Goal: Task Accomplishment & Management: Use online tool/utility

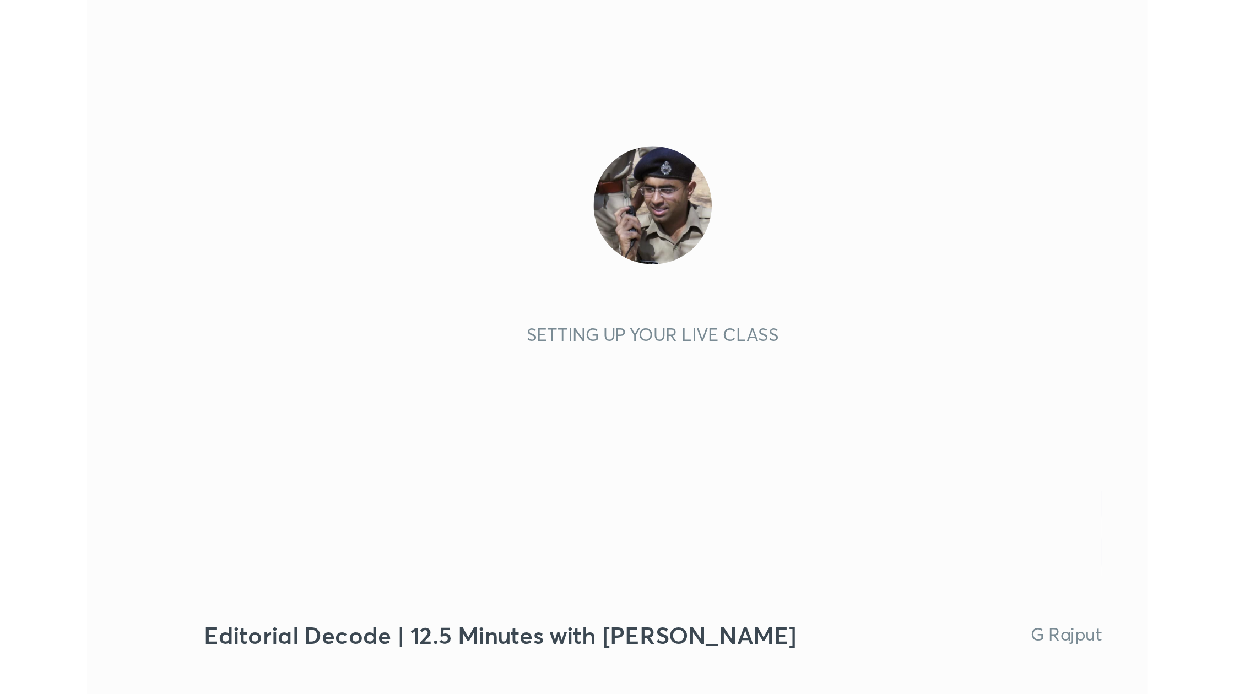
scroll to position [188, 351]
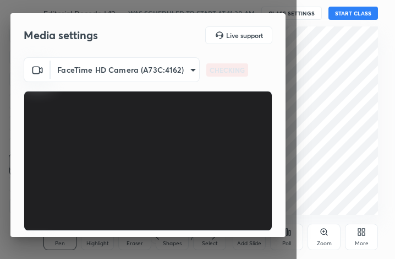
click at [364, 236] on icon at bounding box center [361, 231] width 9 height 9
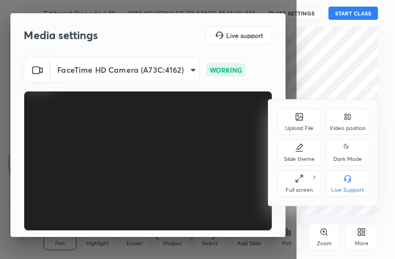
click at [299, 181] on icon at bounding box center [299, 178] width 9 height 9
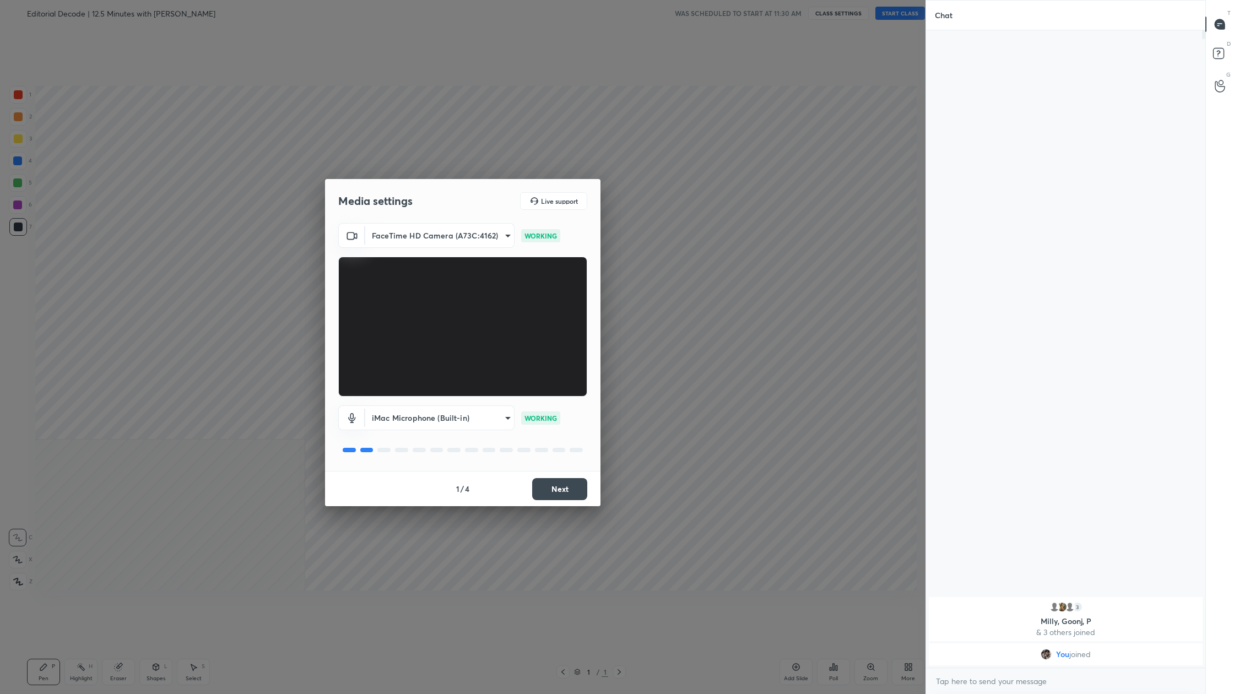
scroll to position [54458, 54200]
click at [395, 258] on button "Next" at bounding box center [559, 489] width 55 height 22
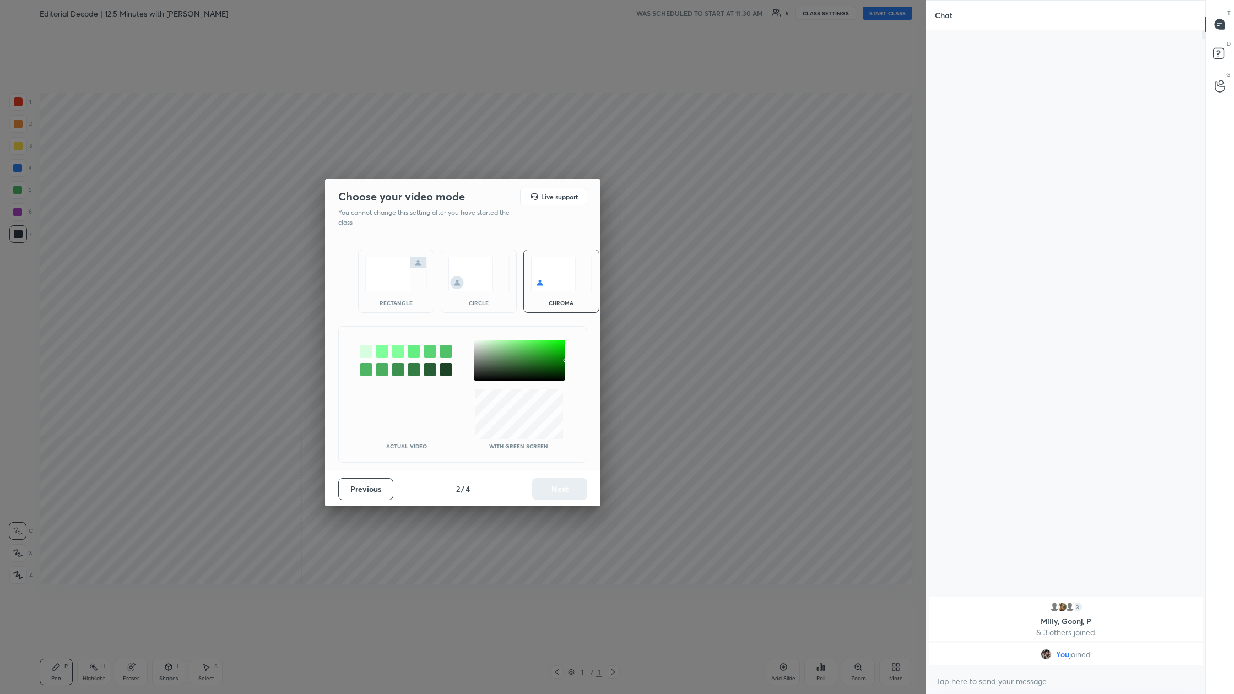
click at [375, 258] on img at bounding box center [396, 274] width 62 height 35
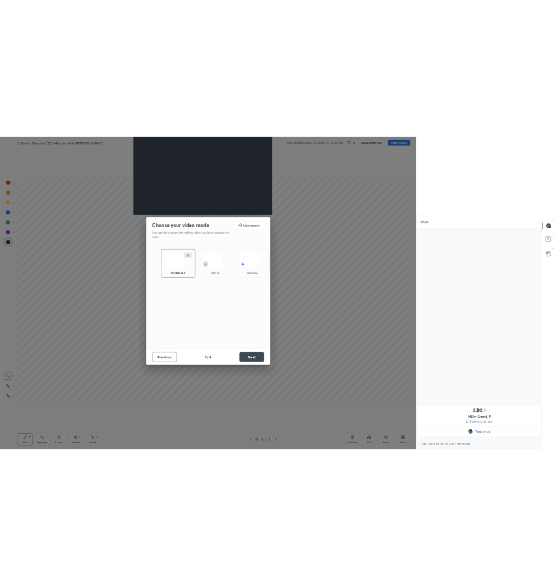
scroll to position [380, 276]
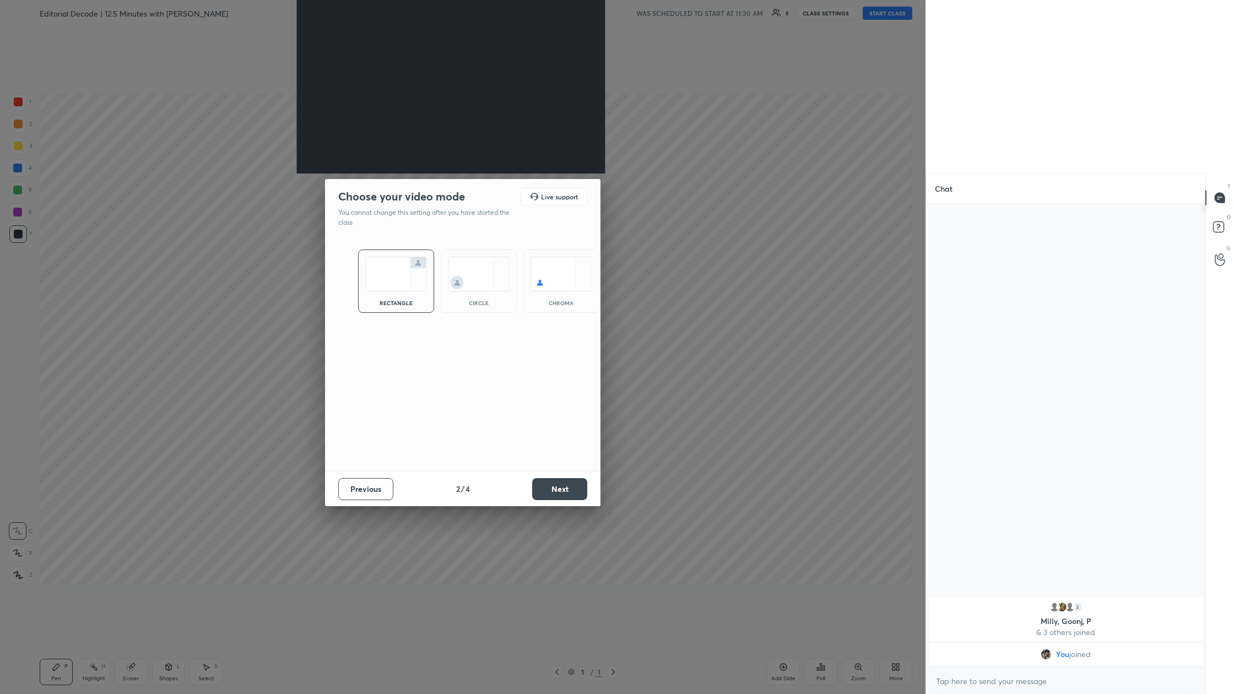
click at [395, 258] on button "Next" at bounding box center [559, 489] width 55 height 22
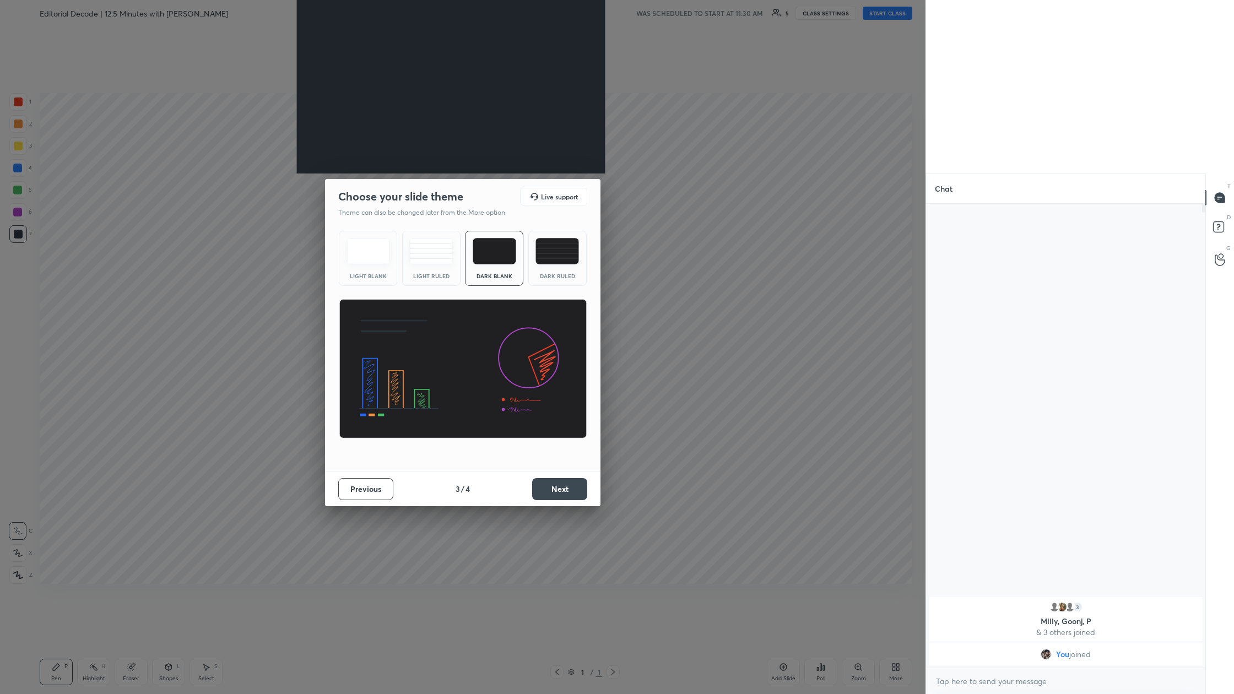
click at [395, 258] on button "Next" at bounding box center [559, 489] width 55 height 22
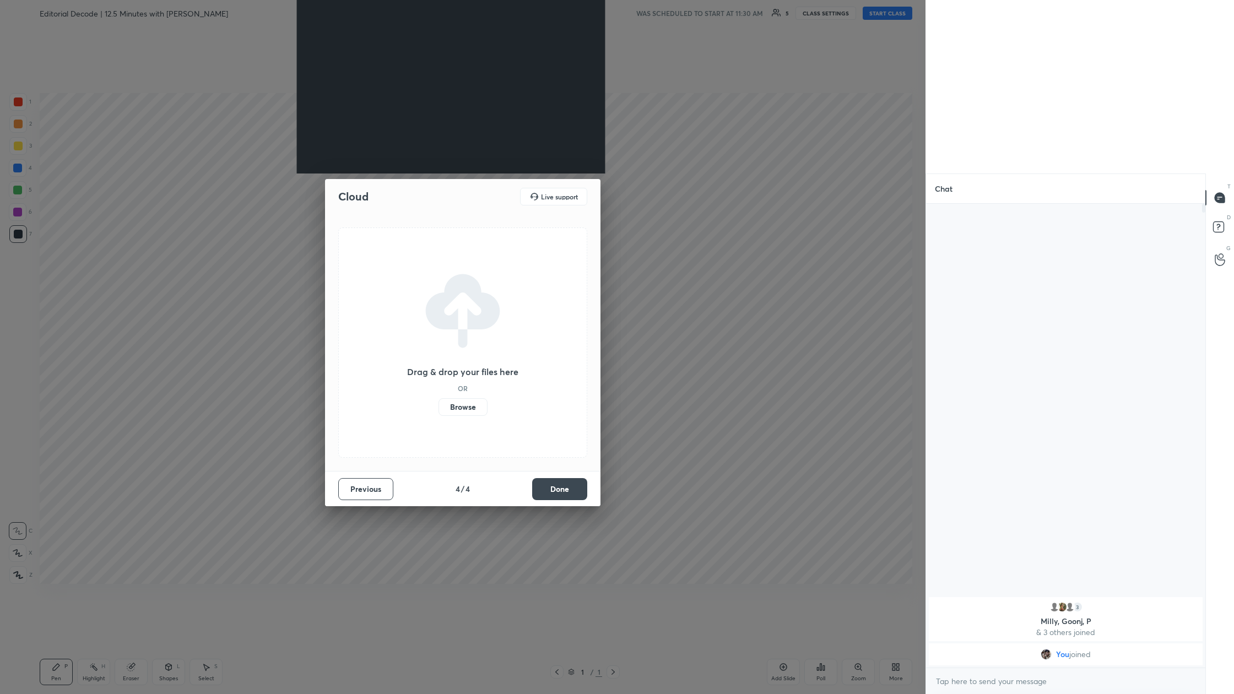
click at [395, 258] on button "Done" at bounding box center [559, 489] width 55 height 22
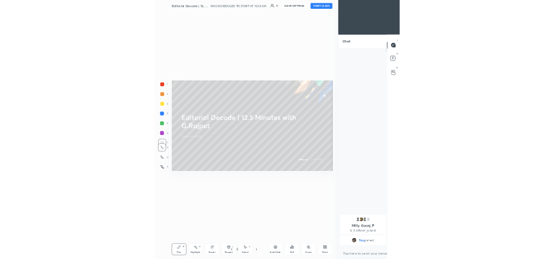
scroll to position [0, 0]
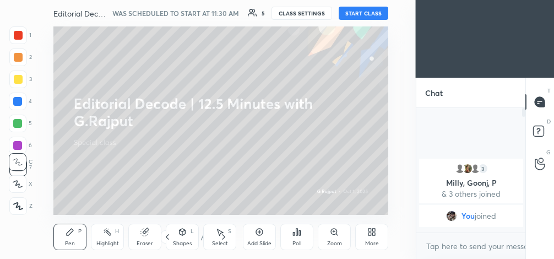
type textarea "x"
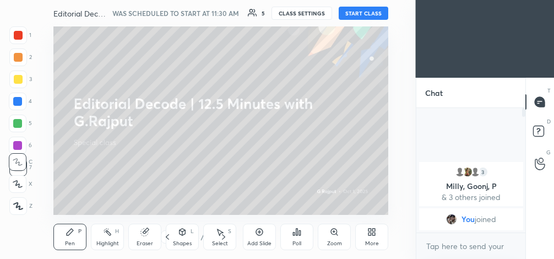
scroll to position [4, 4]
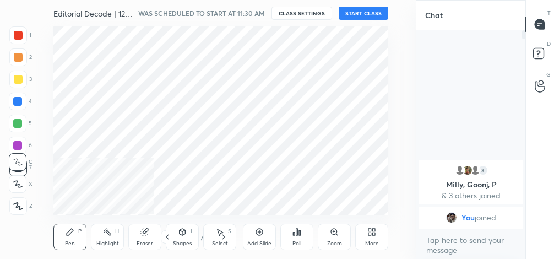
scroll to position [188, 371]
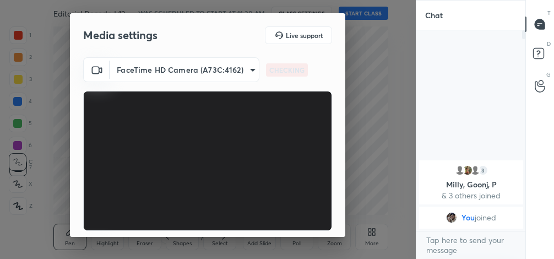
click at [379, 232] on div "Media settings Live support FaceTime HD Camera (A73C:4162) 9761d034ab55715a242e…" at bounding box center [208, 129] width 416 height 259
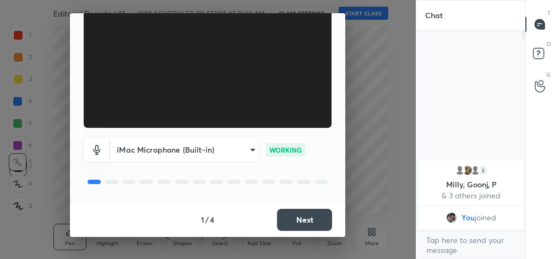
click at [311, 218] on button "Next" at bounding box center [304, 220] width 55 height 22
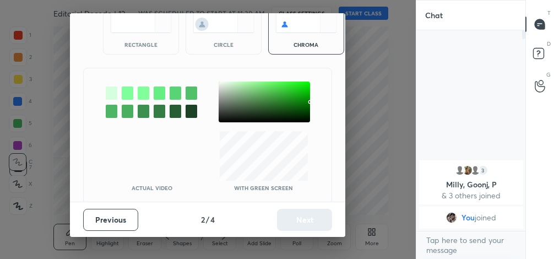
scroll to position [61, 0]
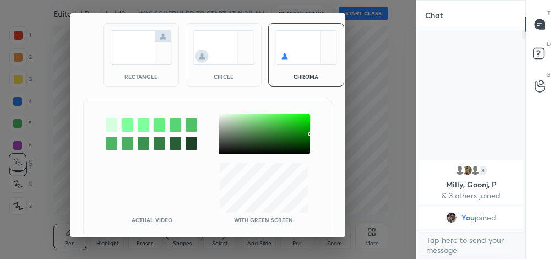
click at [144, 45] on img at bounding box center [141, 47] width 62 height 35
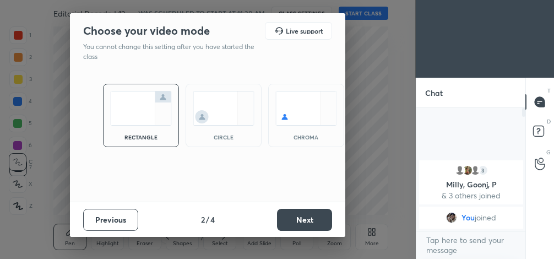
click at [305, 215] on button "Next" at bounding box center [304, 220] width 55 height 22
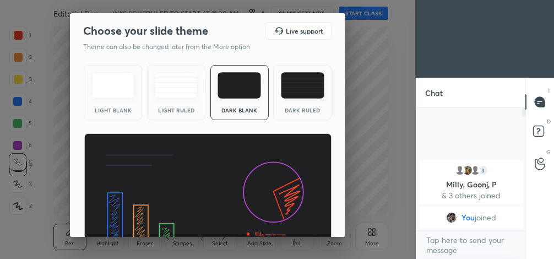
scroll to position [72, 0]
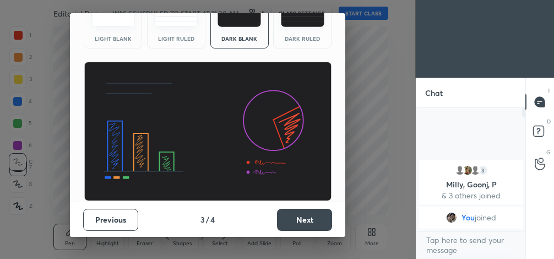
click at [307, 219] on button "Next" at bounding box center [304, 220] width 55 height 22
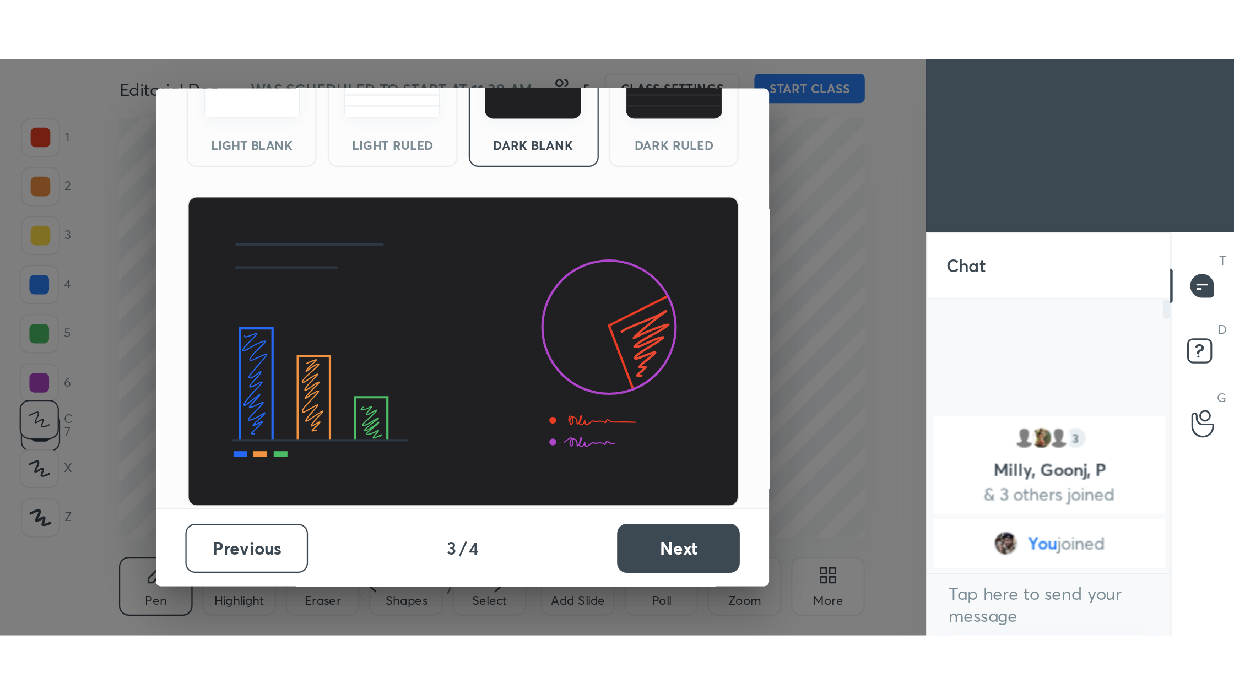
scroll to position [0, 0]
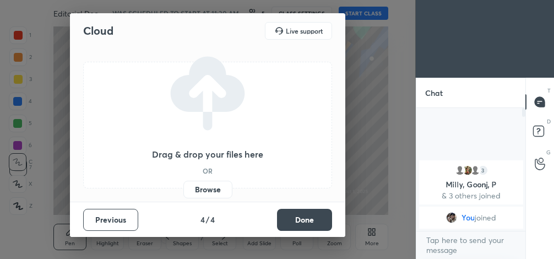
click at [196, 185] on label "Browse" at bounding box center [207, 190] width 49 height 18
click at [183, 185] on input "Browse" at bounding box center [183, 190] width 0 height 18
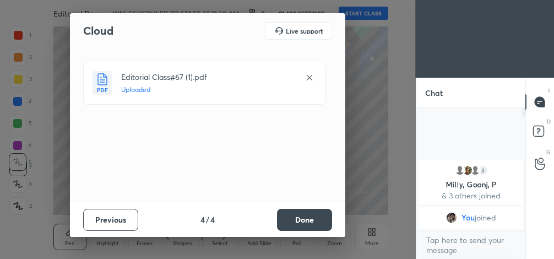
click at [318, 218] on button "Done" at bounding box center [304, 220] width 55 height 22
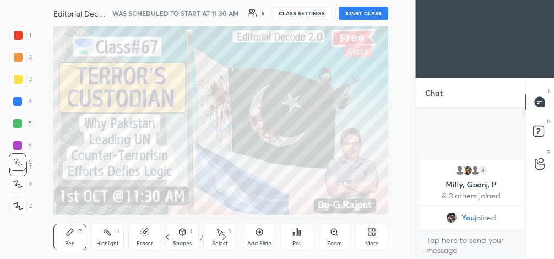
click at [370, 235] on icon at bounding box center [369, 233] width 3 height 3
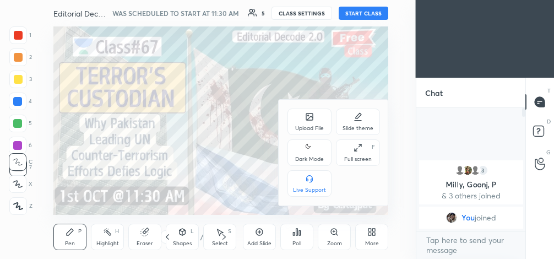
click at [361, 152] on div "Full screen F" at bounding box center [358, 152] width 44 height 26
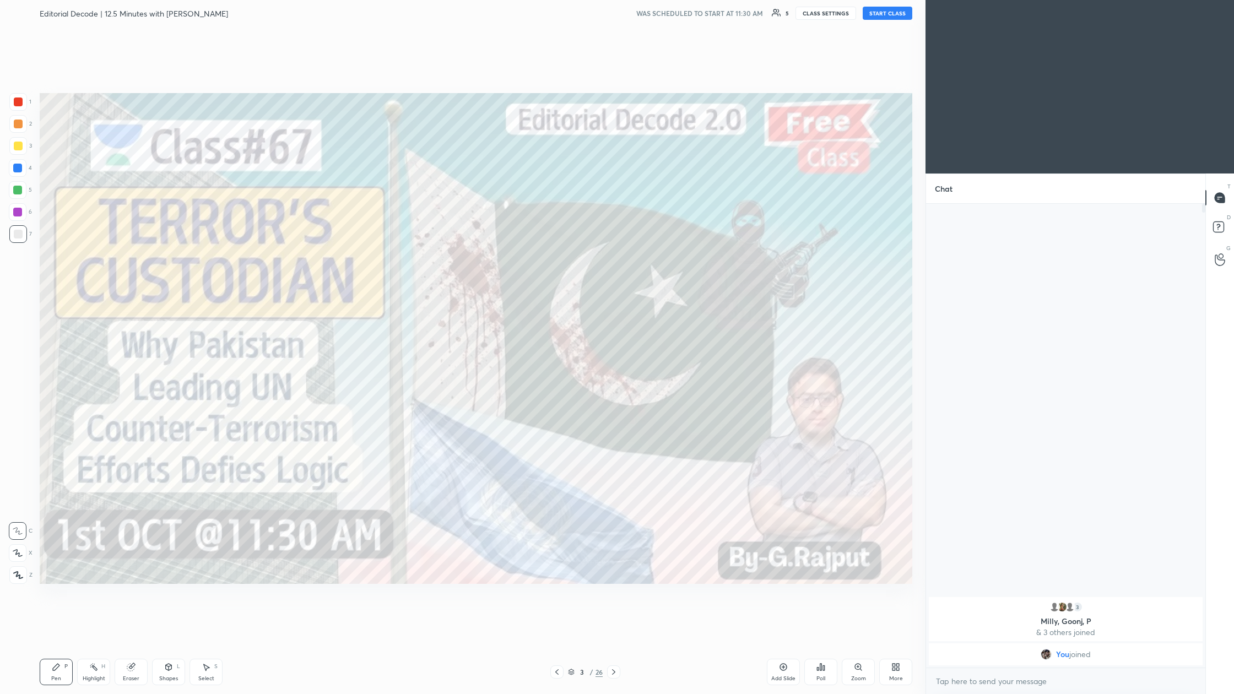
click at [554, 258] on div "More" at bounding box center [895, 672] width 33 height 26
click at [554, 258] on icon at bounding box center [833, 582] width 9 height 13
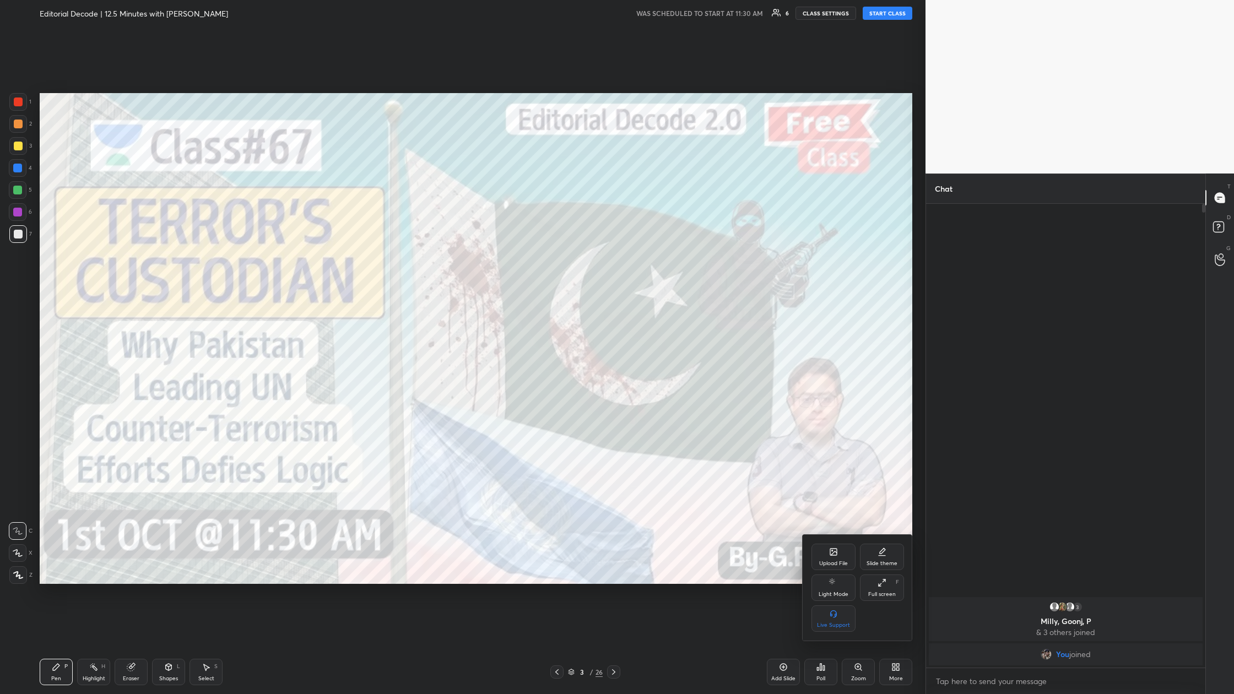
click at [554, 258] on div at bounding box center [617, 347] width 1234 height 694
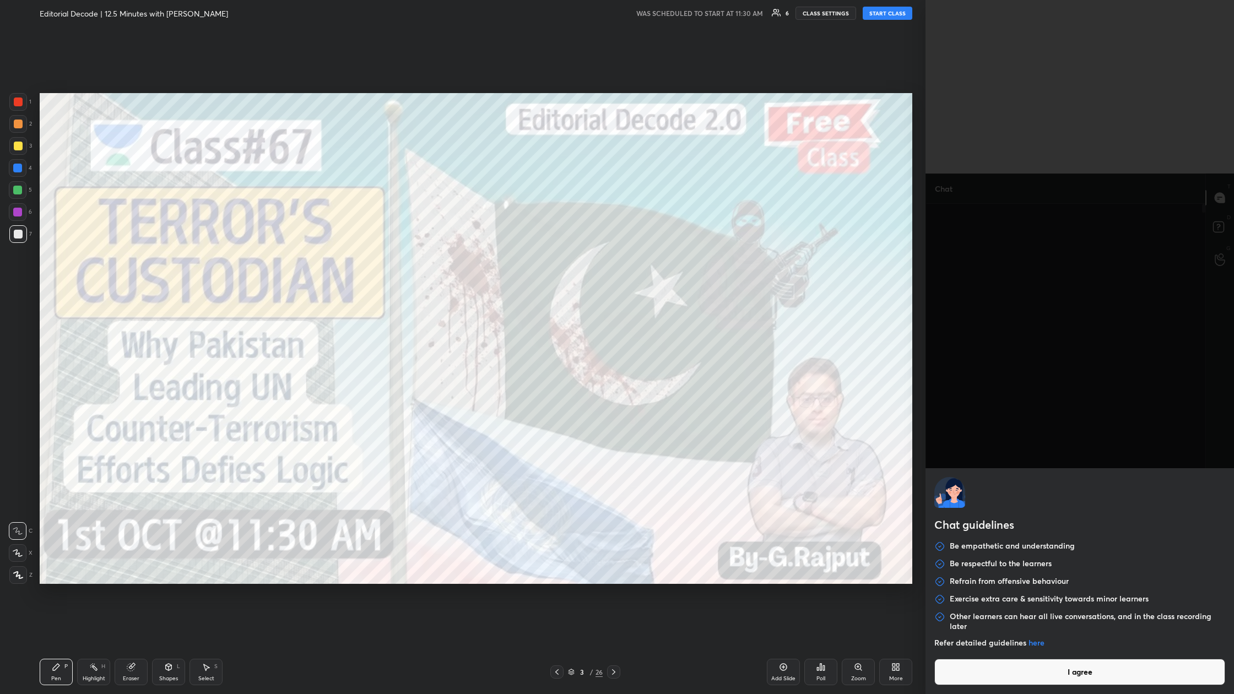
drag, startPoint x: 1167, startPoint y: 689, endPoint x: 1180, endPoint y: 689, distance: 13.2
click at [554, 258] on body "1 2 3 4 5 6 7 C X Z C X Z E E Erase all H H Editorial Decode | 12.5 Minutes wit…" at bounding box center [617, 347] width 1234 height 694
click at [554, 258] on button "I agree" at bounding box center [1079, 672] width 291 height 26
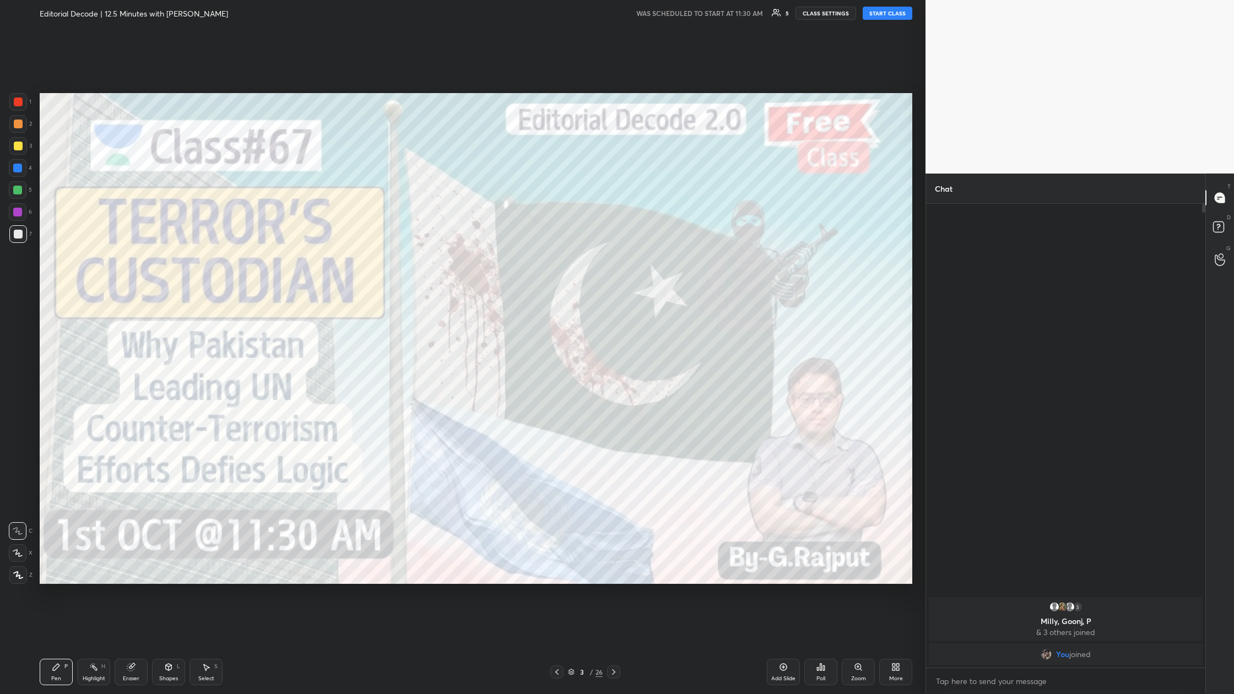
click at [554, 17] on button "START CLASS" at bounding box center [888, 13] width 50 height 13
click at [554, 258] on div "More" at bounding box center [895, 672] width 33 height 26
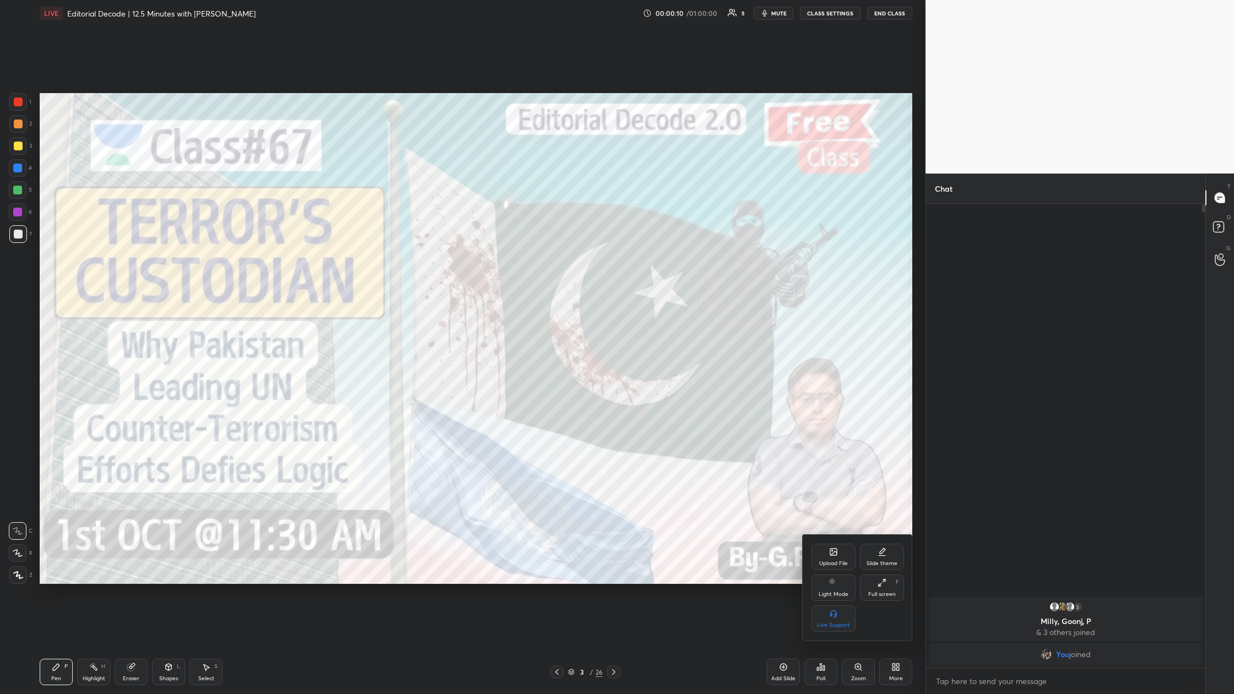
click at [554, 258] on div "Full screen" at bounding box center [882, 595] width 28 height 6
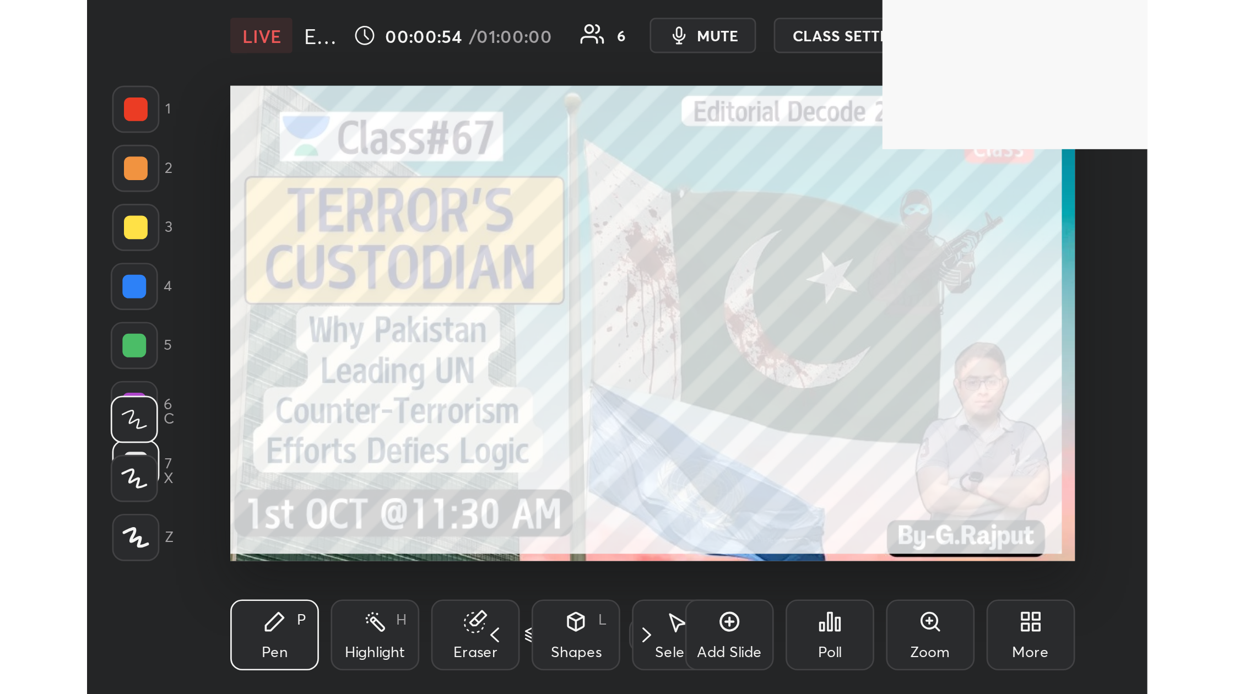
scroll to position [188, 351]
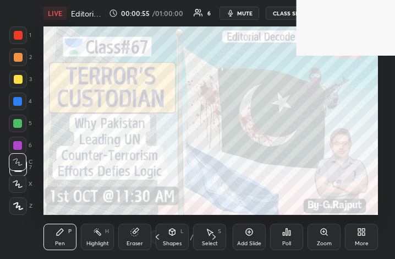
click at [361, 238] on div "More" at bounding box center [361, 237] width 33 height 26
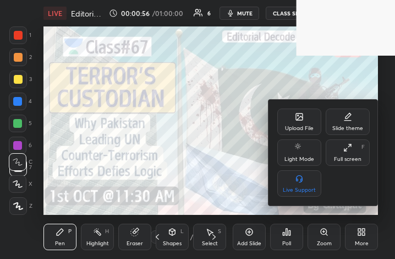
click at [349, 157] on div "Full screen" at bounding box center [348, 159] width 28 height 6
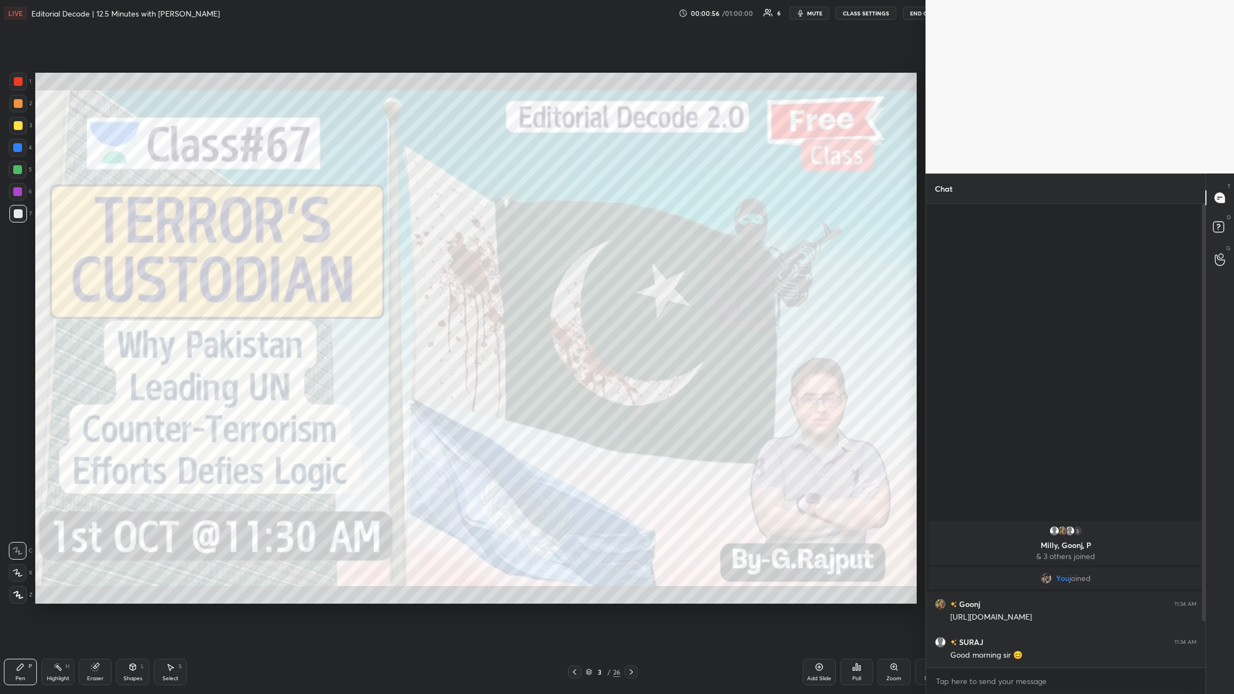
scroll to position [54458, 54199]
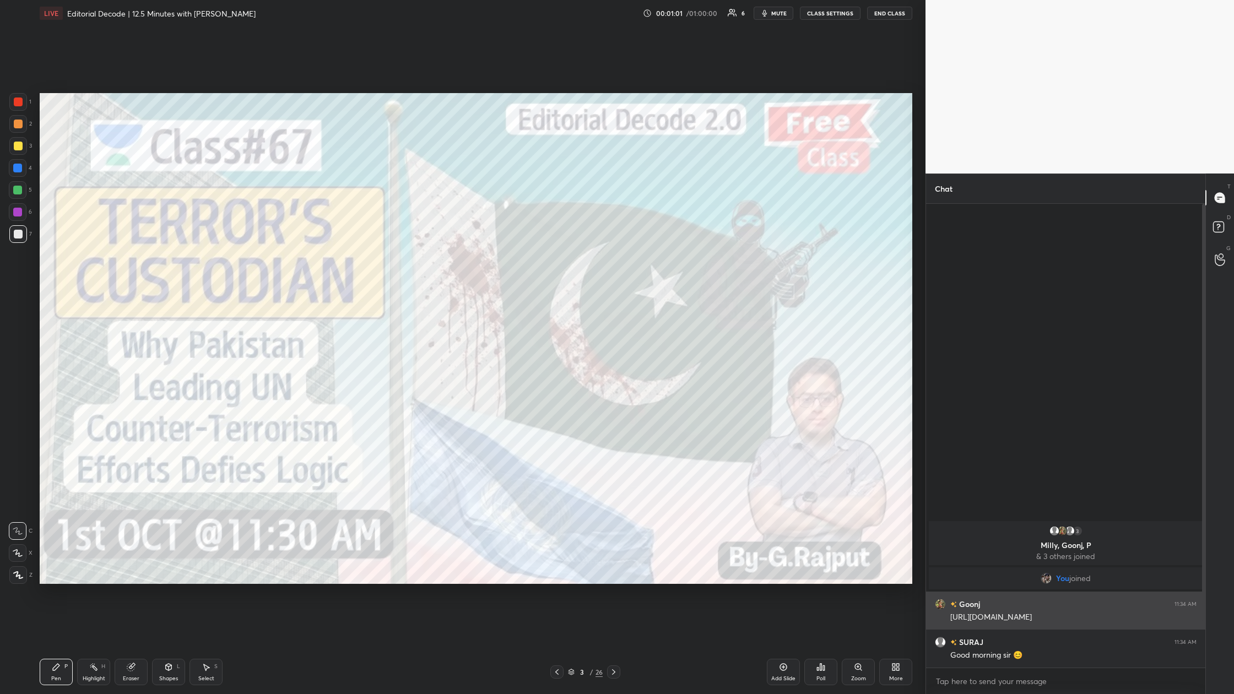
drag, startPoint x: 1040, startPoint y: 619, endPoint x: 950, endPoint y: 619, distance: 90.9
click at [554, 258] on div "[URL][DOMAIN_NAME]" at bounding box center [1073, 617] width 246 height 11
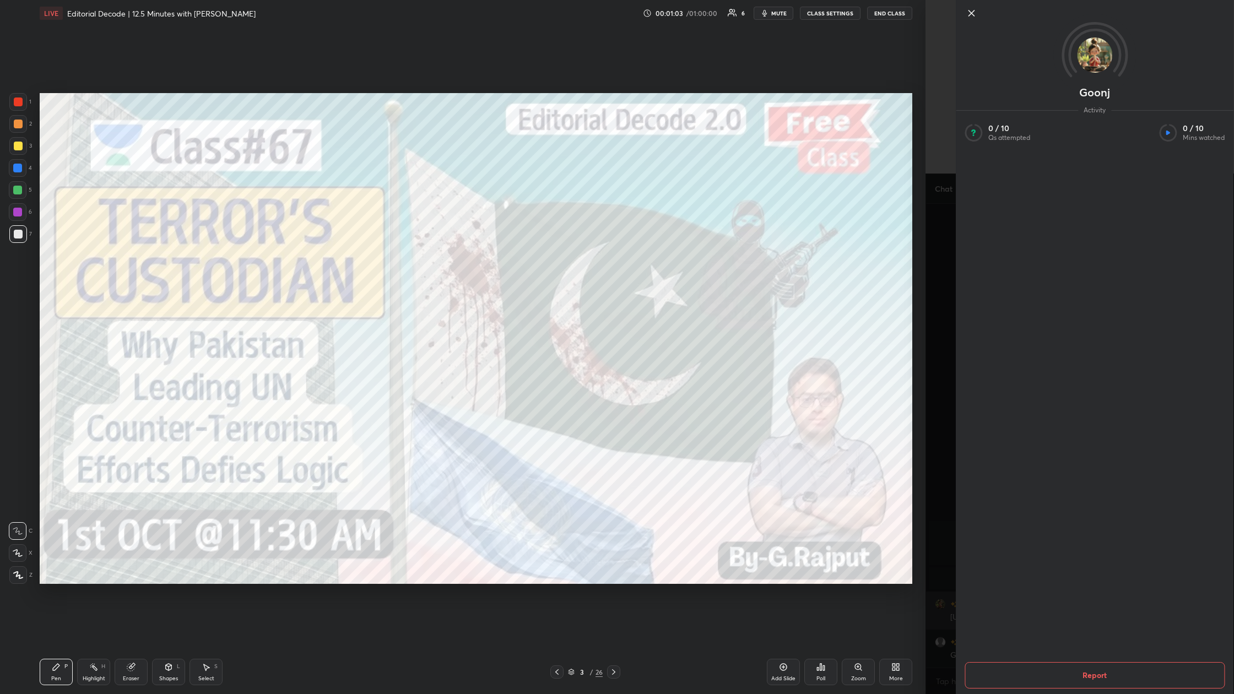
copy div "[URL][DOMAIN_NAME]"
click at [554, 258] on div "Goonj Activity 0 / 10 Qs attempted 0 / 10 Mins watched Report" at bounding box center [1079, 347] width 308 height 694
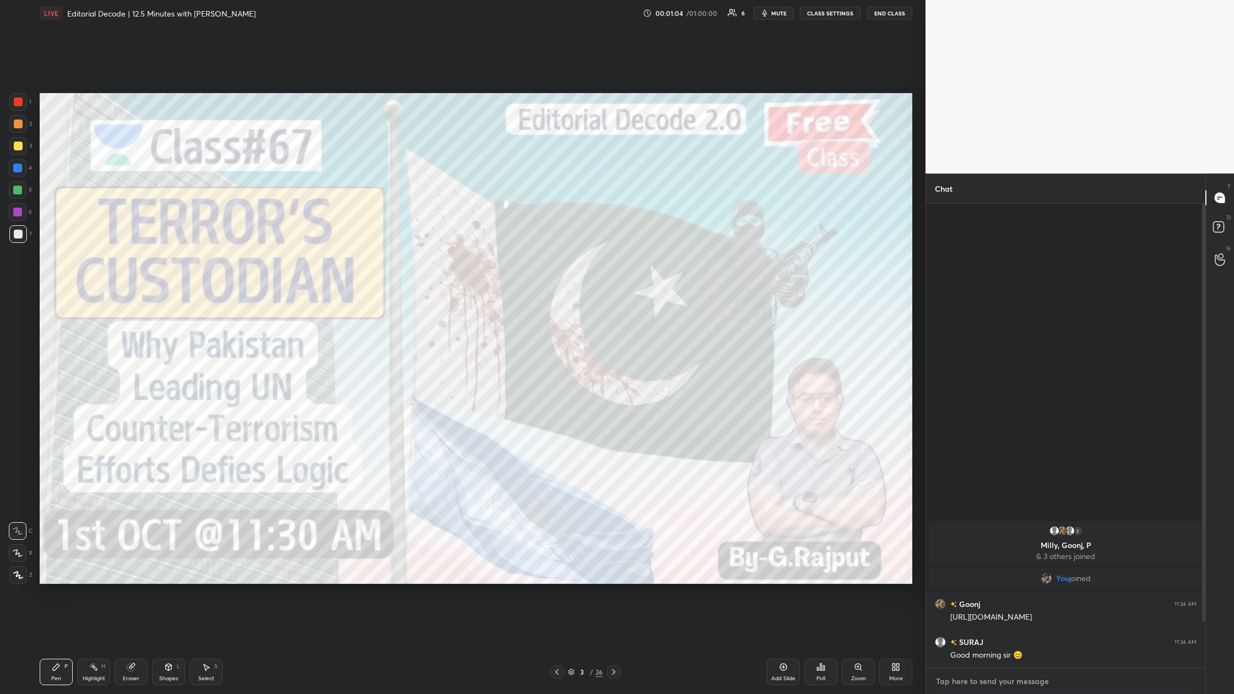
type textarea "x"
click at [554, 258] on textarea at bounding box center [1066, 682] width 262 height 18
paste textarea "[URL][DOMAIN_NAME]"
type textarea "[URL][DOMAIN_NAME]"
type textarea "x"
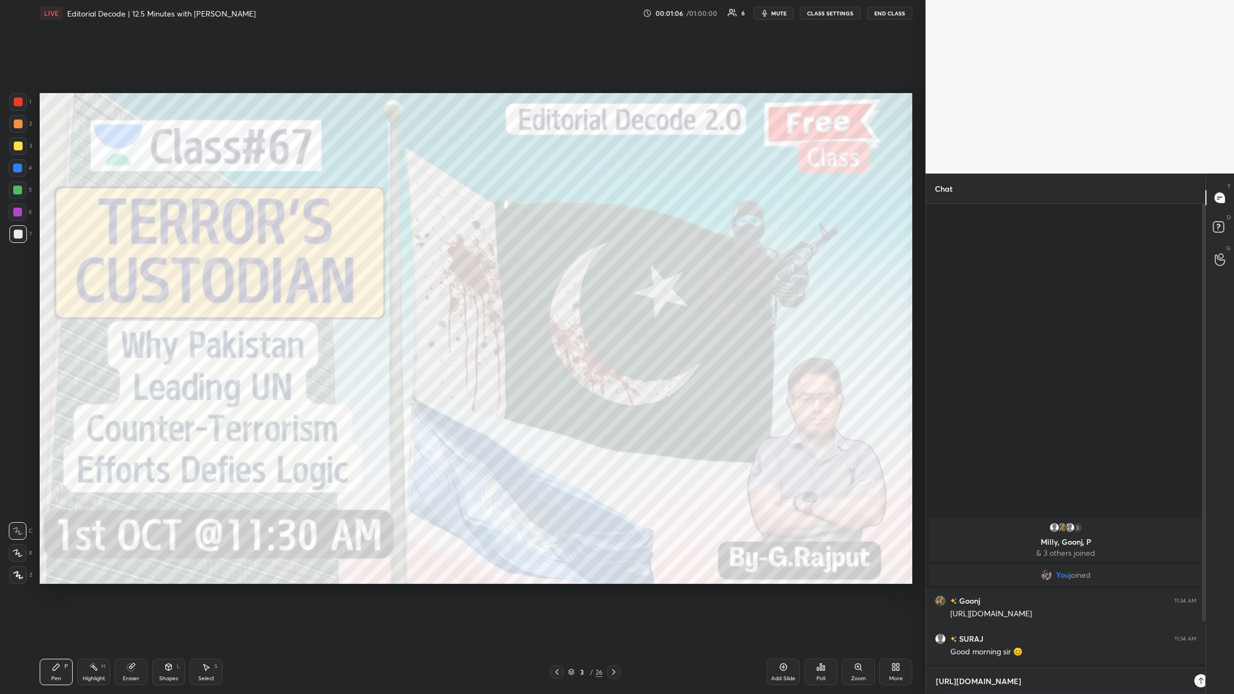
scroll to position [4, 4]
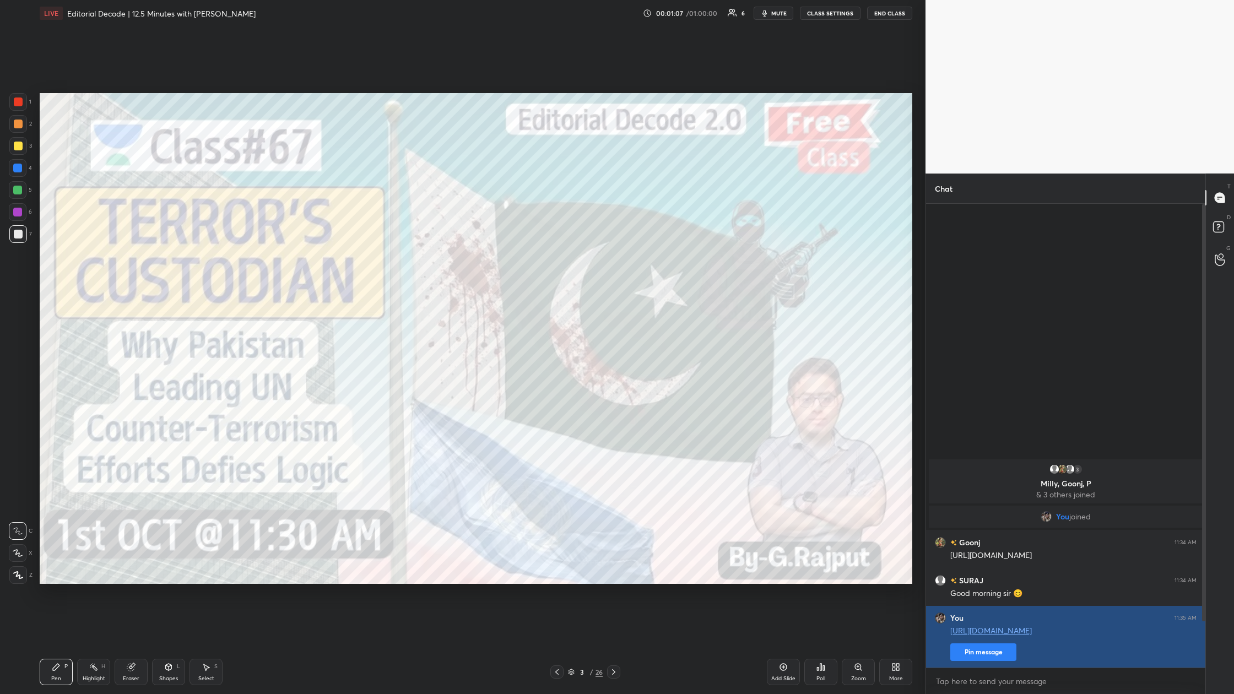
click at [554, 258] on button "Pin message" at bounding box center [983, 652] width 66 height 18
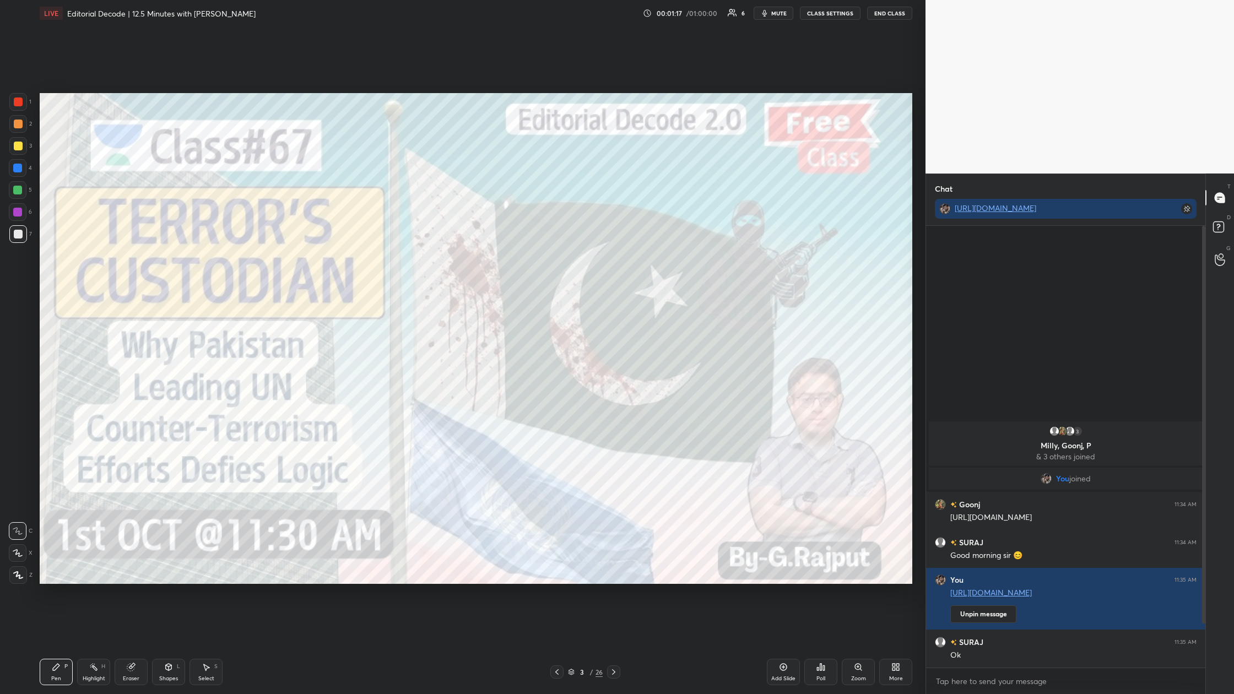
drag, startPoint x: 1203, startPoint y: 583, endPoint x: 1202, endPoint y: 626, distance: 43.5
click at [554, 258] on div at bounding box center [1202, 447] width 7 height 442
drag, startPoint x: 1204, startPoint y: 621, endPoint x: 1203, endPoint y: 644, distance: 22.6
click at [554, 258] on div at bounding box center [1202, 447] width 7 height 442
click at [15, 142] on div at bounding box center [18, 146] width 9 height 9
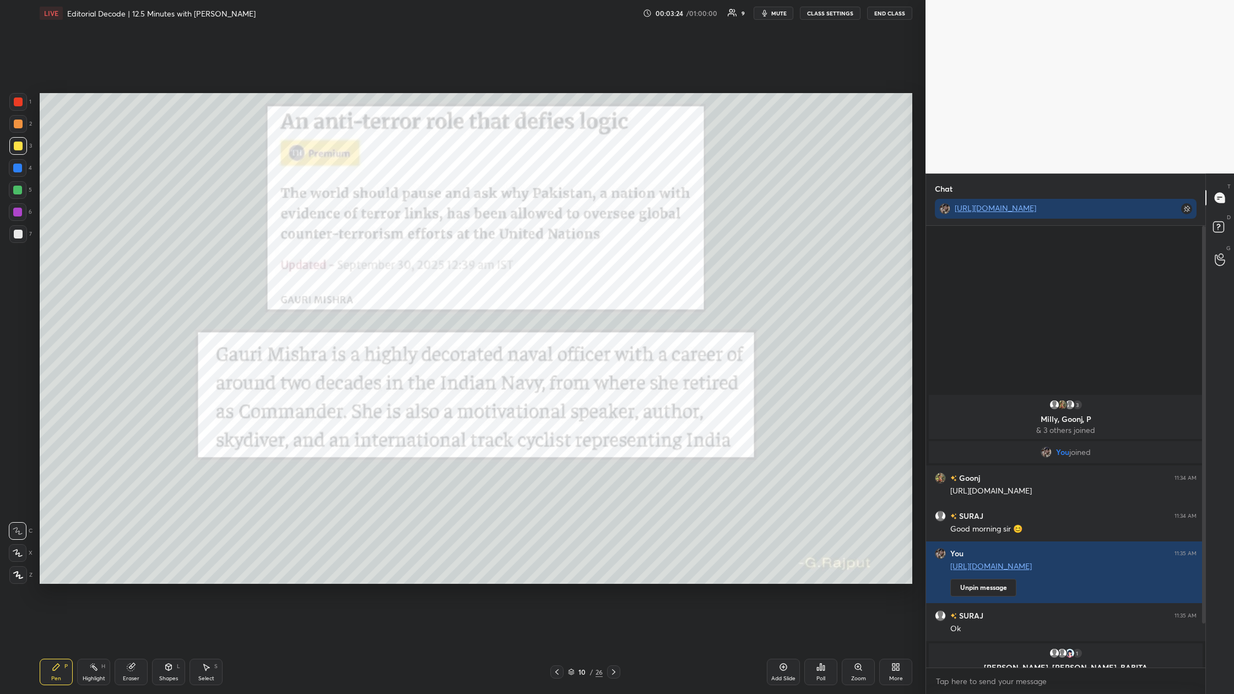
click at [21, 106] on div at bounding box center [18, 102] width 18 height 18
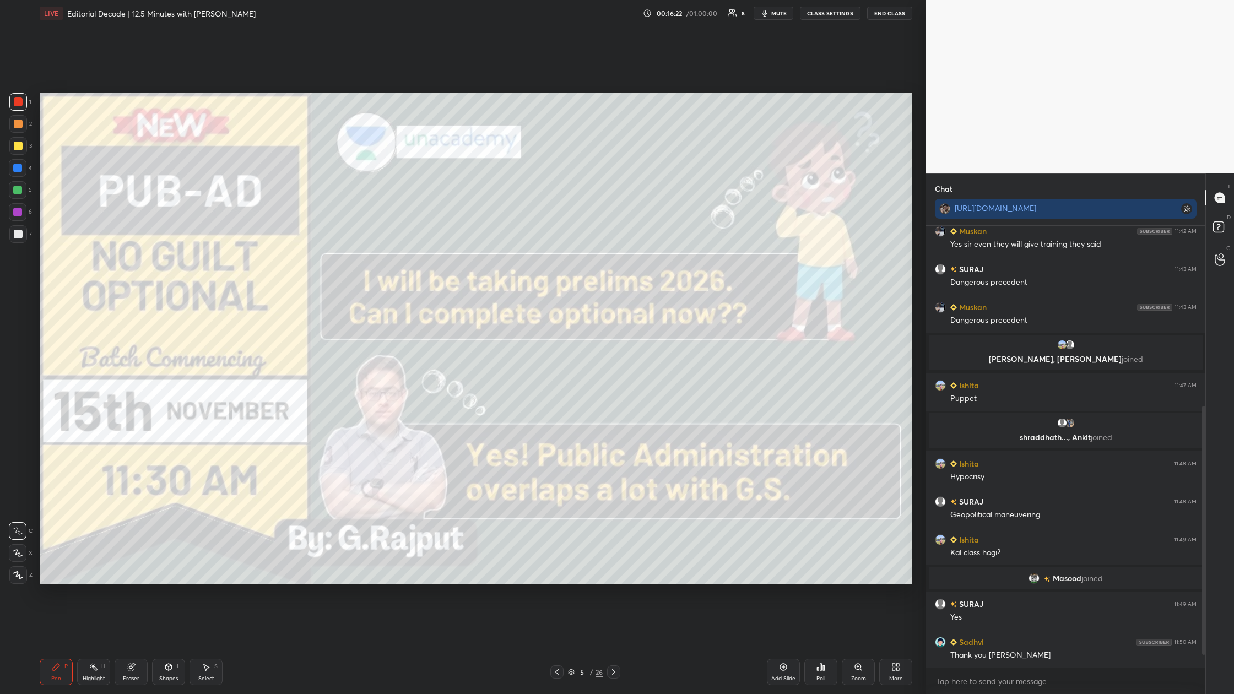
scroll to position [342, 0]
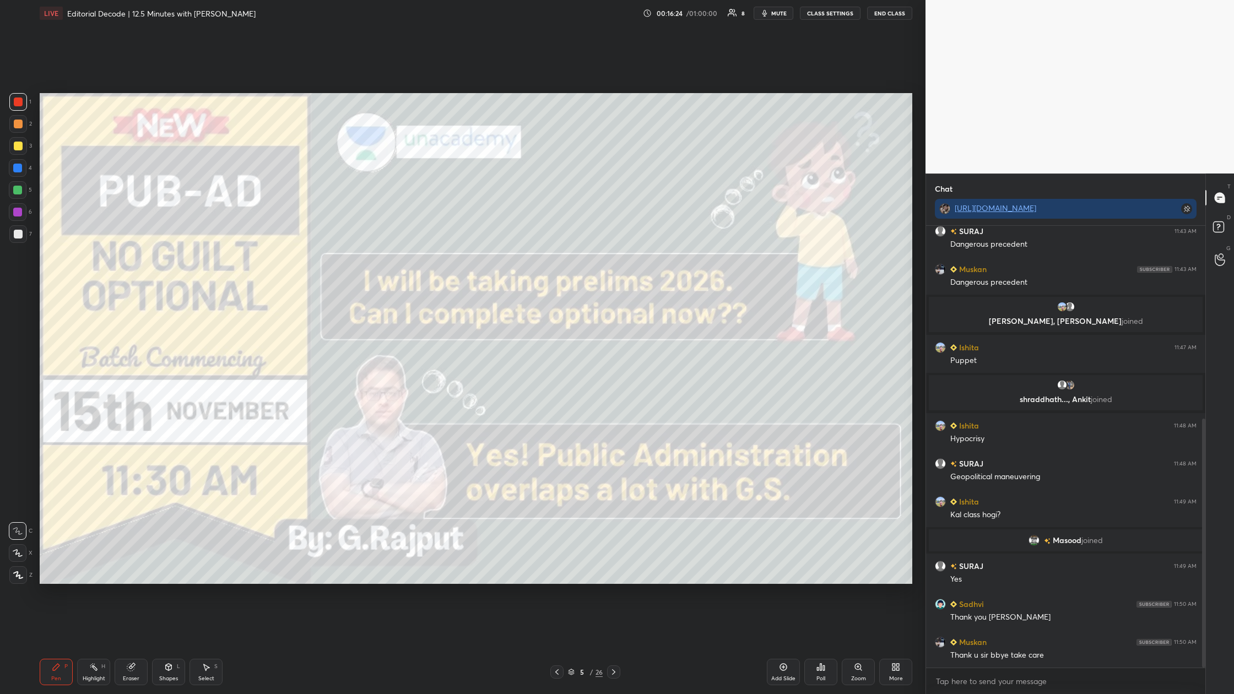
click at [554, 16] on button "End Class" at bounding box center [889, 13] width 45 height 13
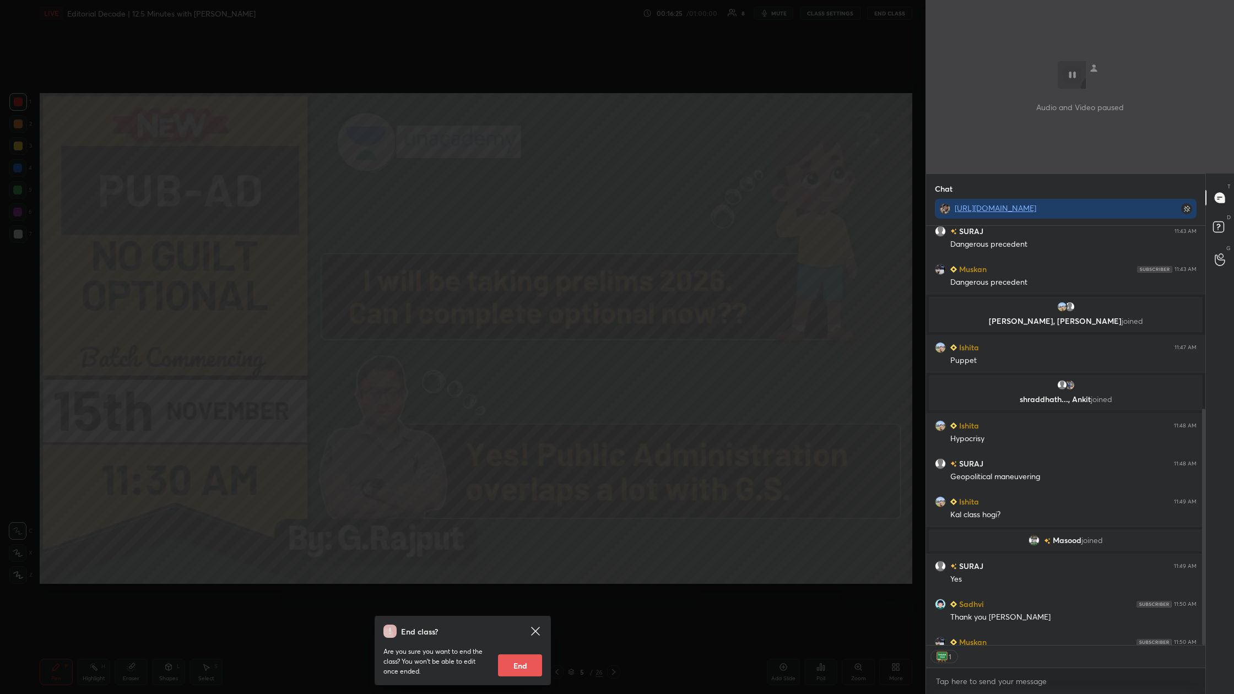
scroll to position [416, 276]
click at [510, 258] on button "End" at bounding box center [520, 665] width 44 height 22
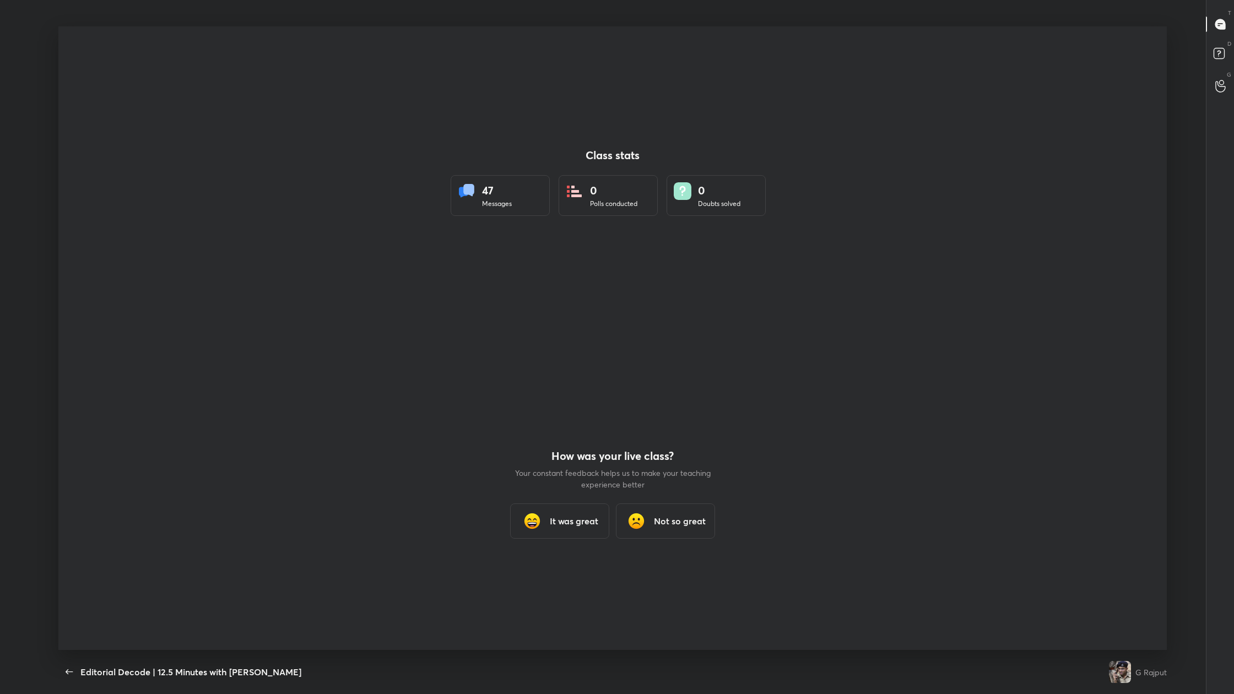
click at [554, 258] on h3 "It was great" at bounding box center [574, 520] width 48 height 13
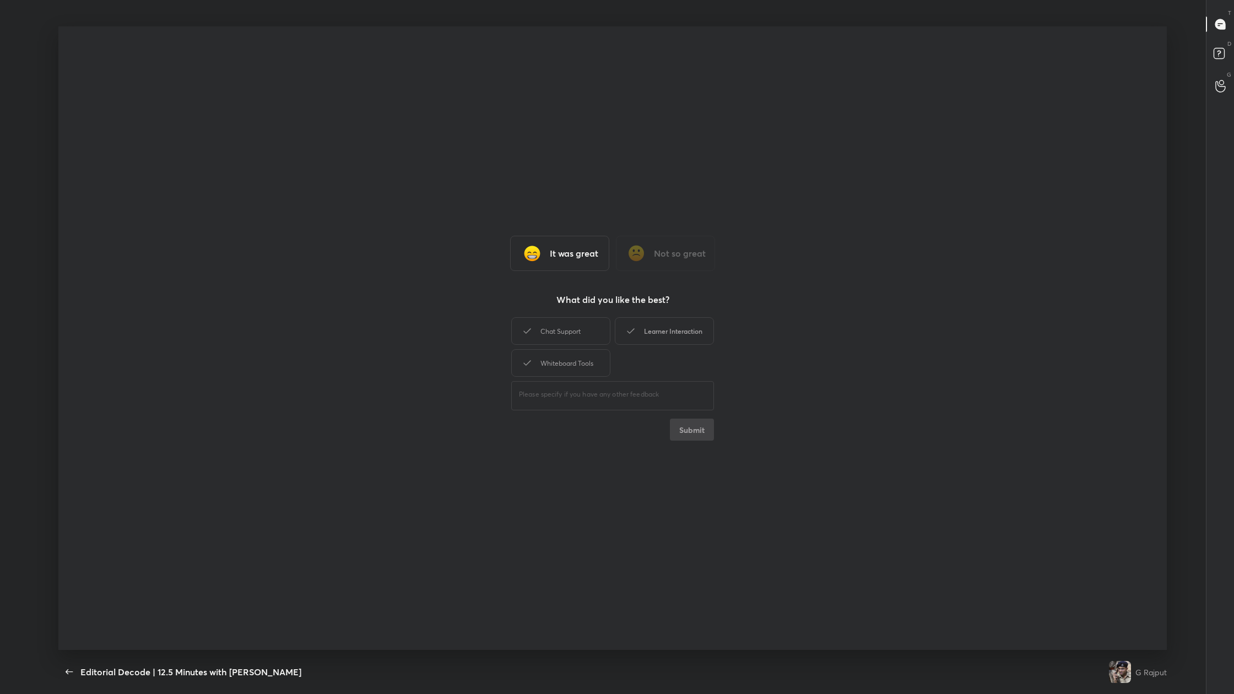
drag, startPoint x: 586, startPoint y: 340, endPoint x: 674, endPoint y: 341, distance: 87.6
click at [554, 258] on div "Chat Support" at bounding box center [560, 331] width 99 height 28
click at [554, 258] on div "Learner Interaction" at bounding box center [664, 331] width 99 height 28
drag, startPoint x: 594, startPoint y: 371, endPoint x: 626, endPoint y: 381, distance: 34.0
click at [554, 258] on div "Whiteboard Tools" at bounding box center [560, 363] width 99 height 28
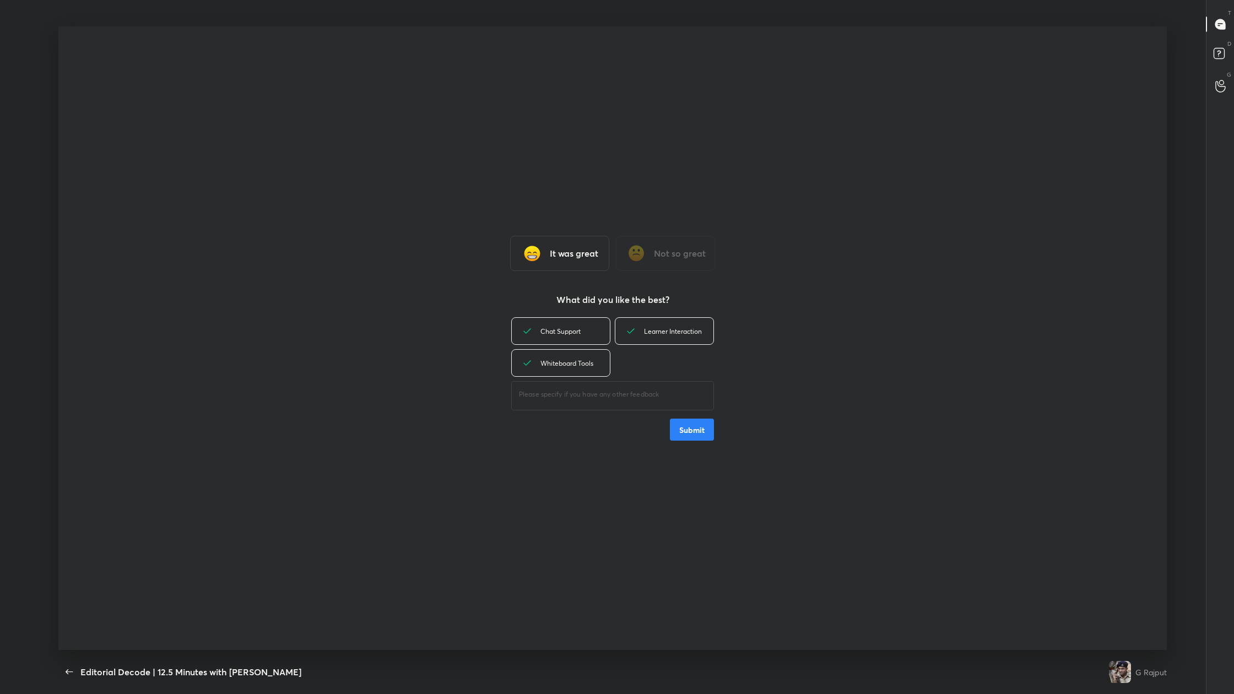
click at [554, 258] on button "Submit" at bounding box center [692, 430] width 44 height 22
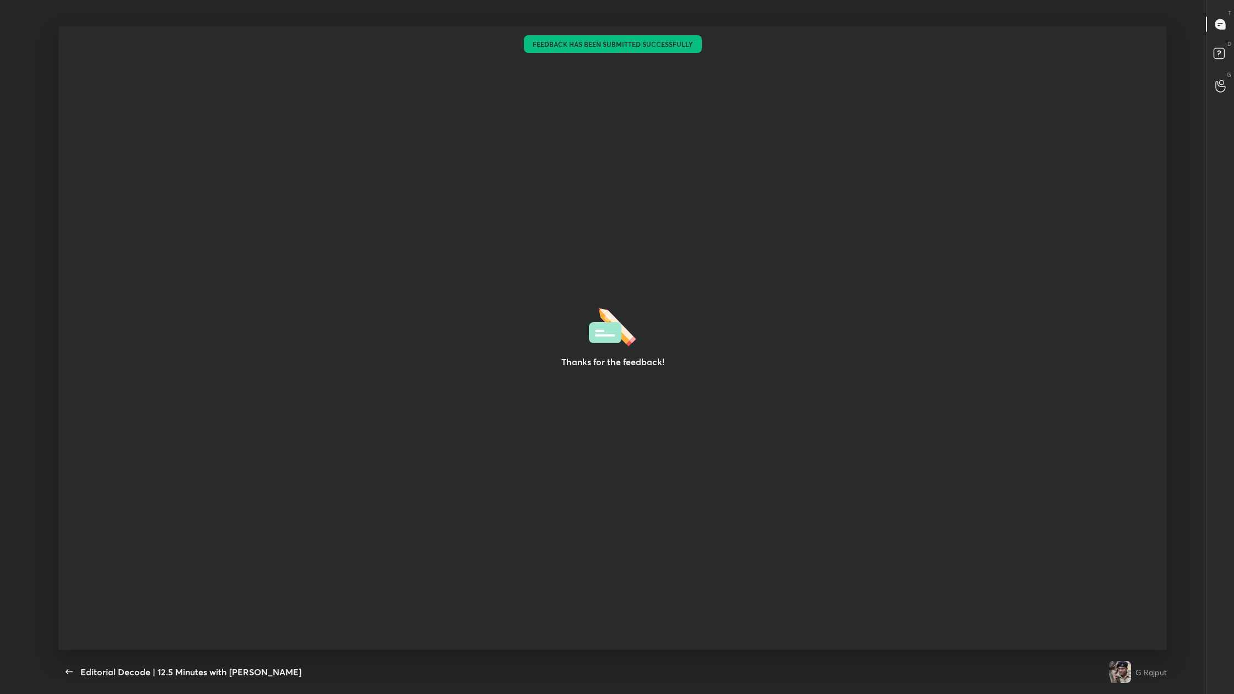
type textarea "x"
